Goal: Check status

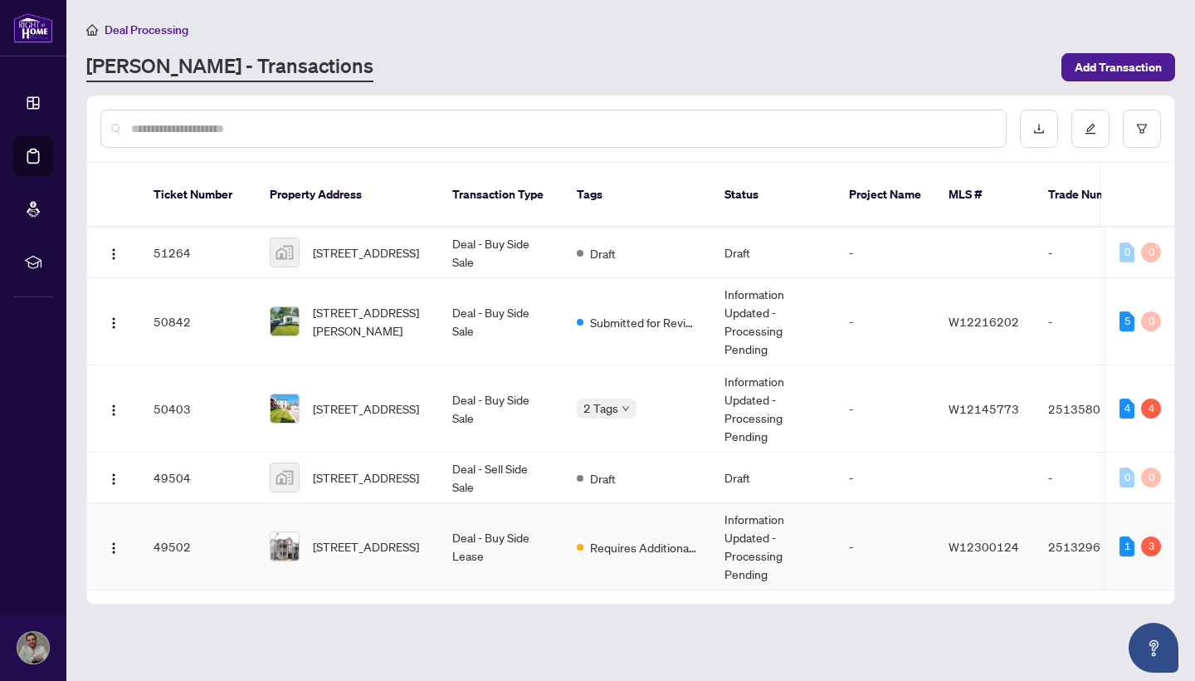
click at [859, 515] on td "-" at bounding box center [886, 546] width 100 height 87
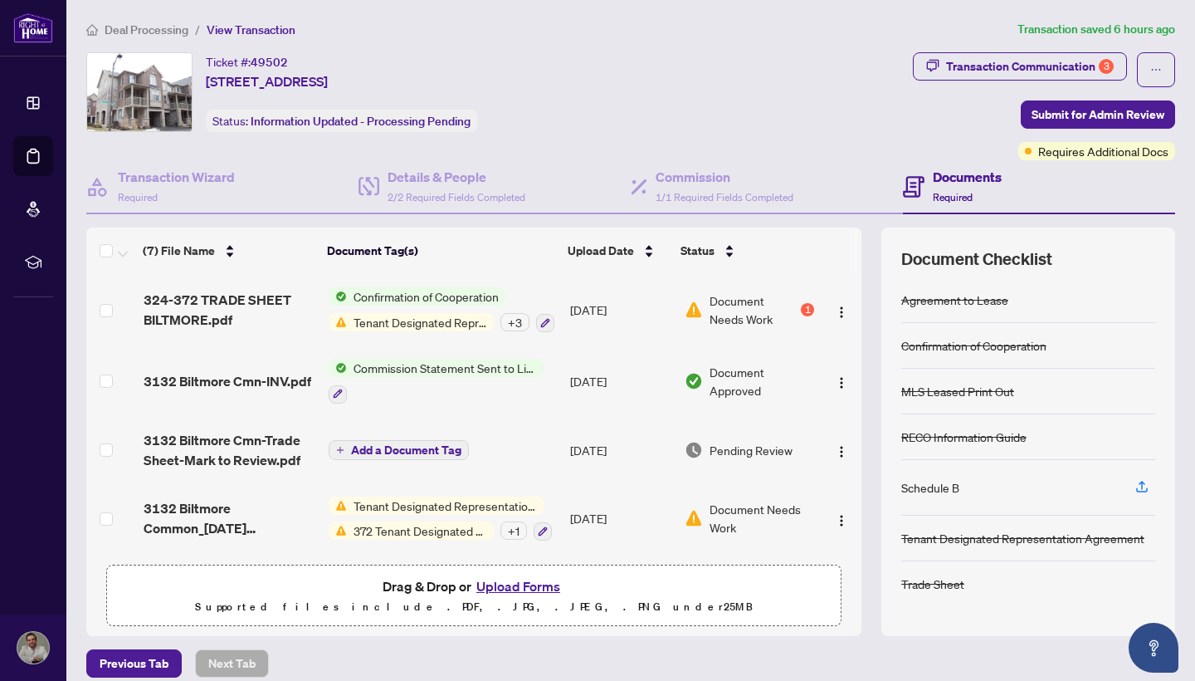
click at [805, 311] on div "1" at bounding box center [807, 309] width 13 height 13
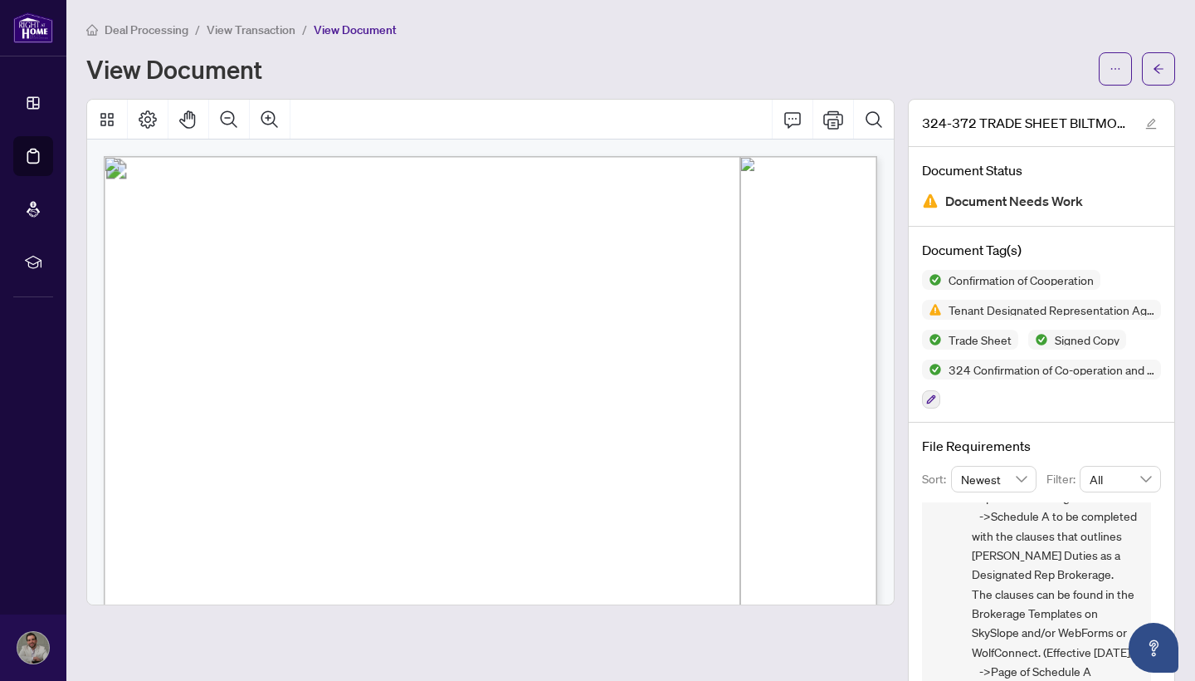
scroll to position [50, 0]
click at [1164, 74] on icon "arrow-left" at bounding box center [1159, 69] width 12 height 12
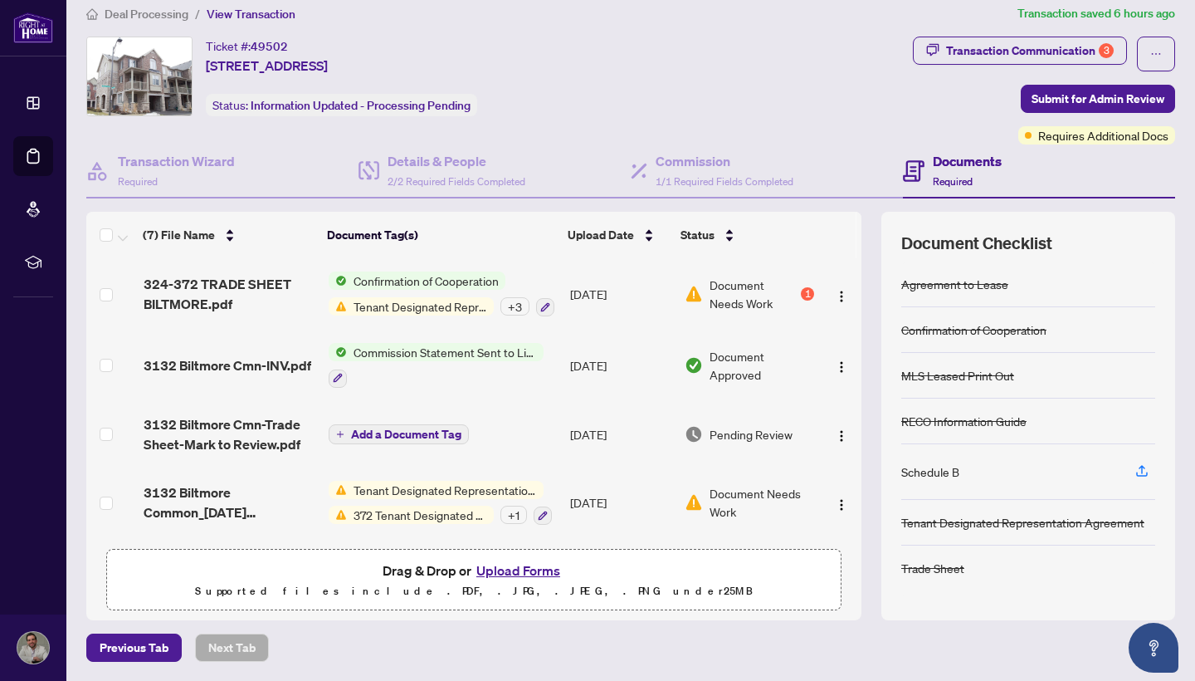
click at [792, 89] on div "Ticket #: 49502 [STREET_ADDRESS] Status: Information Updated - Processing Pendi…" at bounding box center [496, 77] width 820 height 80
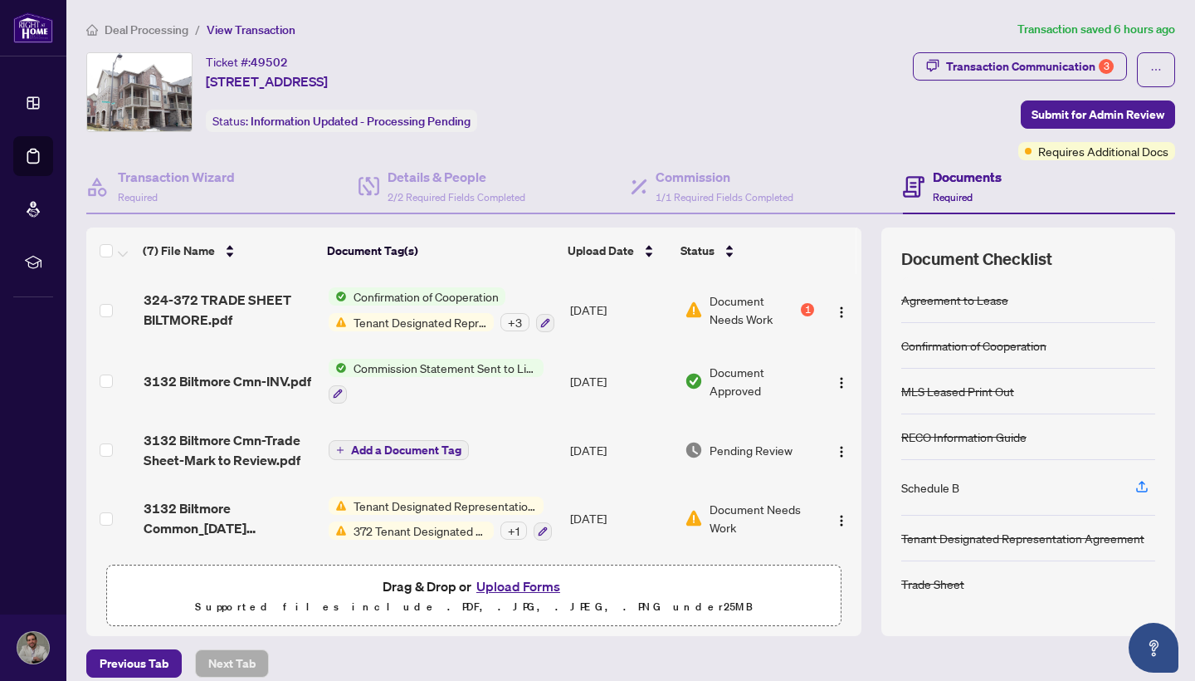
click at [127, 27] on span "Deal Processing" at bounding box center [147, 29] width 84 height 15
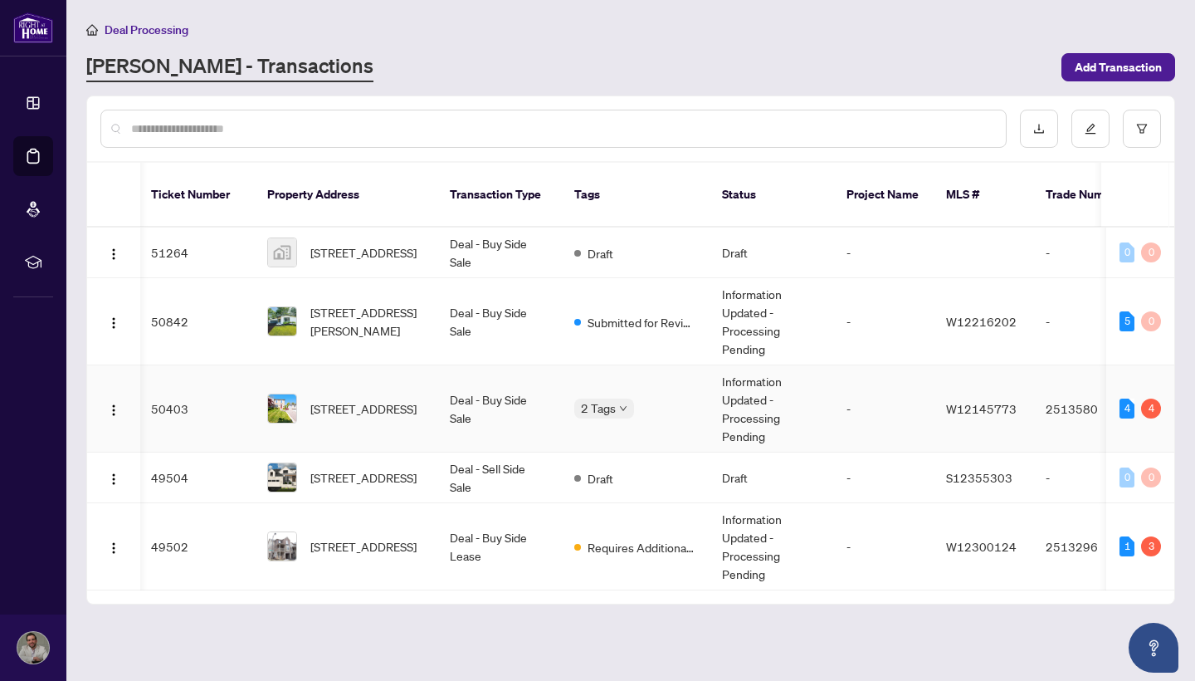
click at [1125, 398] on div "4" at bounding box center [1127, 408] width 15 height 20
click at [1019, 383] on td "W12145773" at bounding box center [983, 408] width 100 height 87
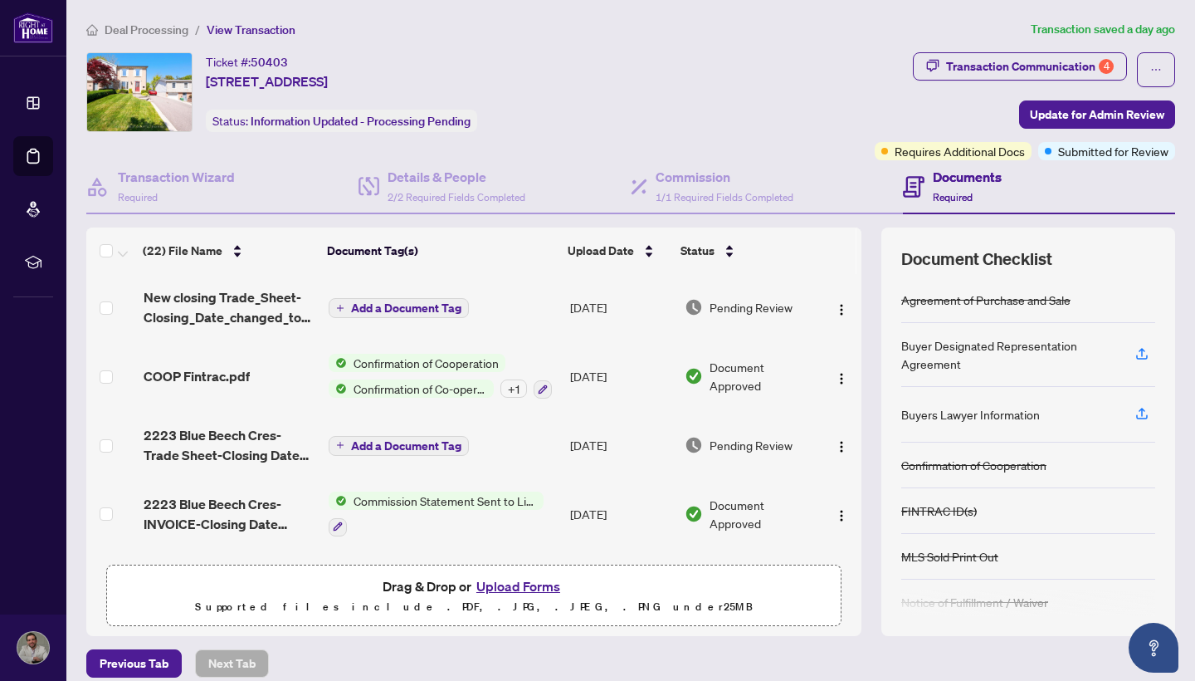
click at [129, 27] on span "Deal Processing" at bounding box center [147, 29] width 84 height 15
